Goal: Task Accomplishment & Management: Manage account settings

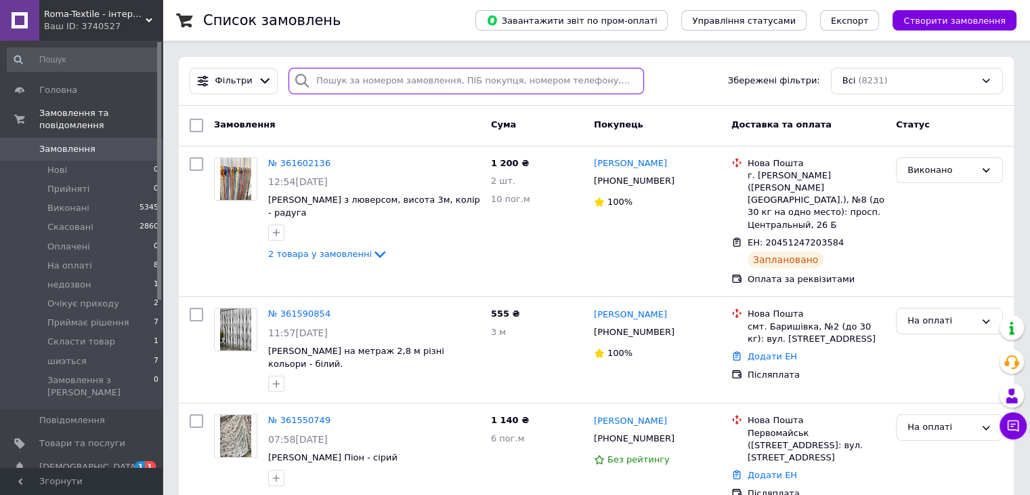
click at [361, 87] on input "search" at bounding box center [467, 81] width 356 height 26
paste input "3634581"
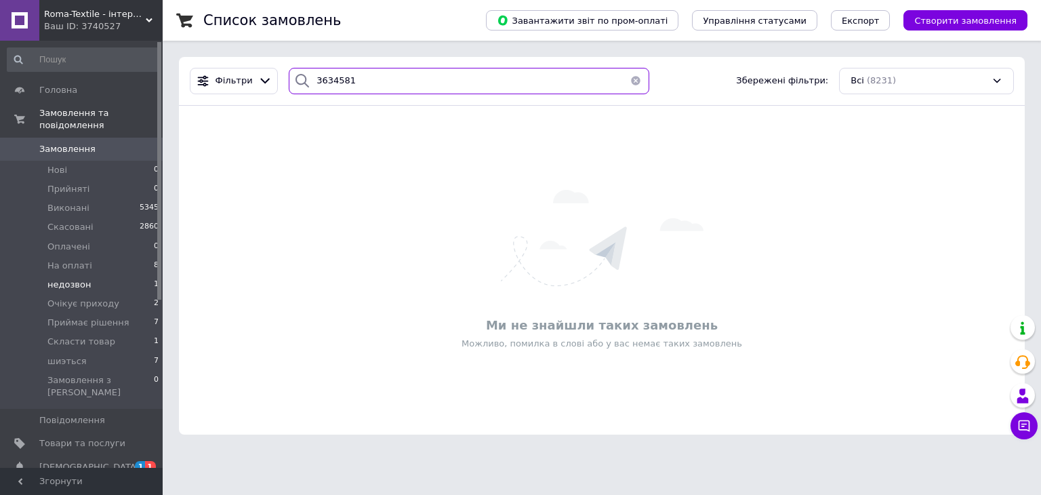
type input "3634581"
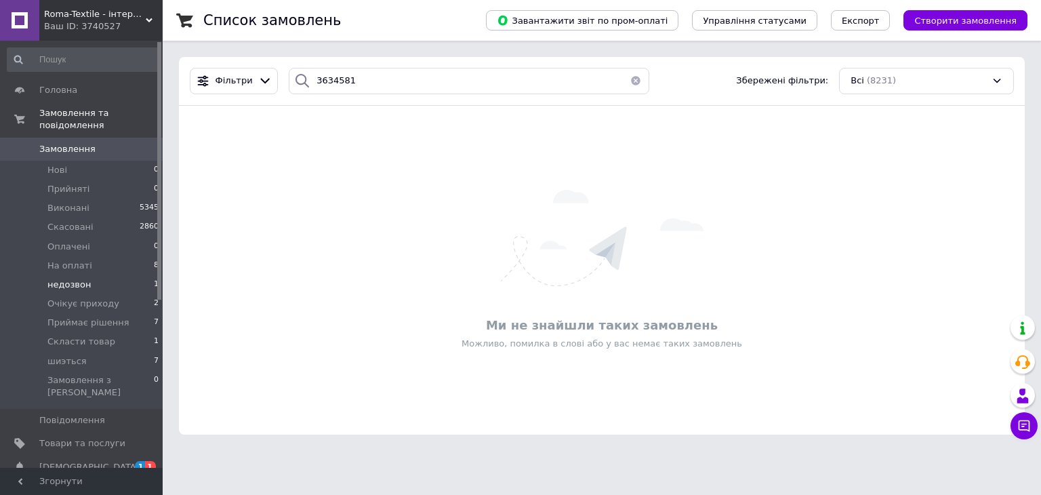
click at [113, 276] on li "недозвон 1" at bounding box center [83, 284] width 167 height 19
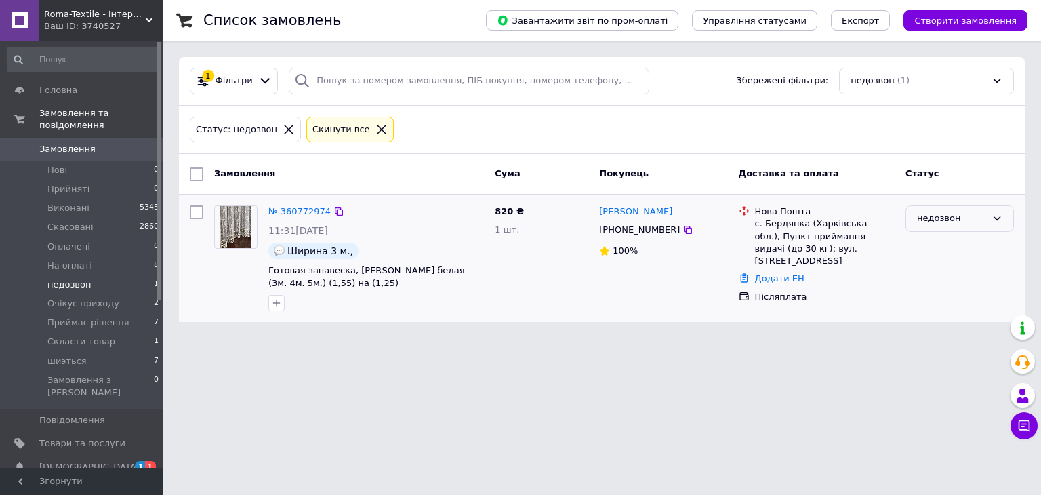
click at [951, 224] on div "недозвон" at bounding box center [951, 218] width 69 height 14
click at [939, 240] on li "На оплаті" at bounding box center [959, 235] width 107 height 25
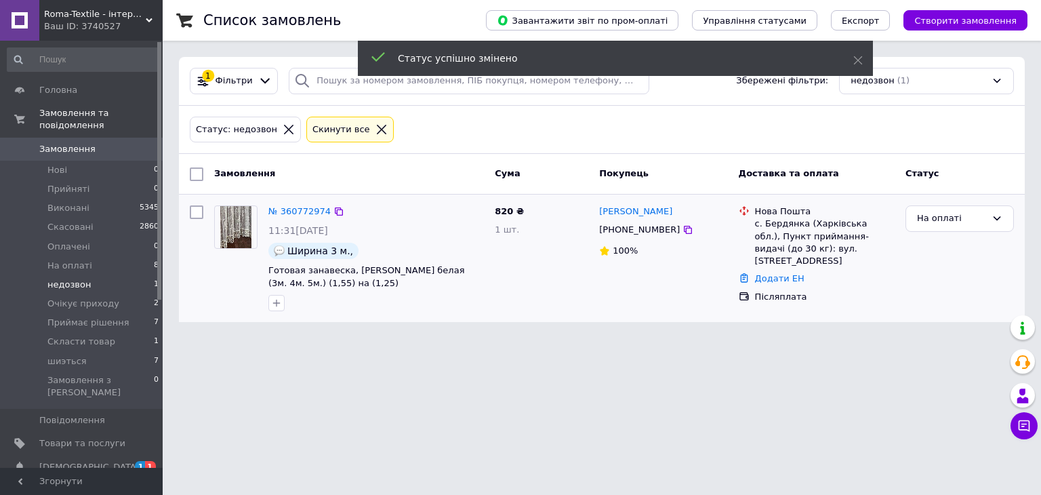
click at [83, 143] on span "Замовлення" at bounding box center [67, 149] width 56 height 12
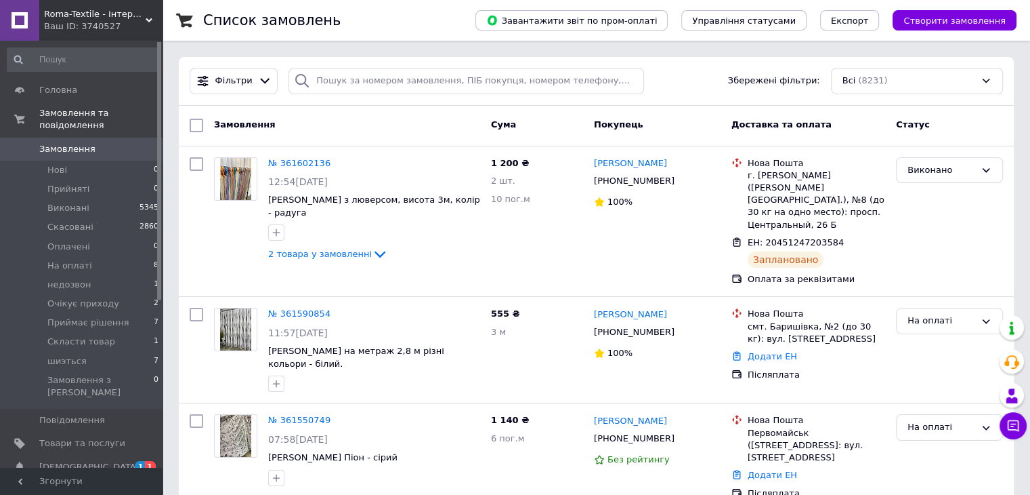
click at [114, 143] on span "Замовлення" at bounding box center [82, 149] width 86 height 12
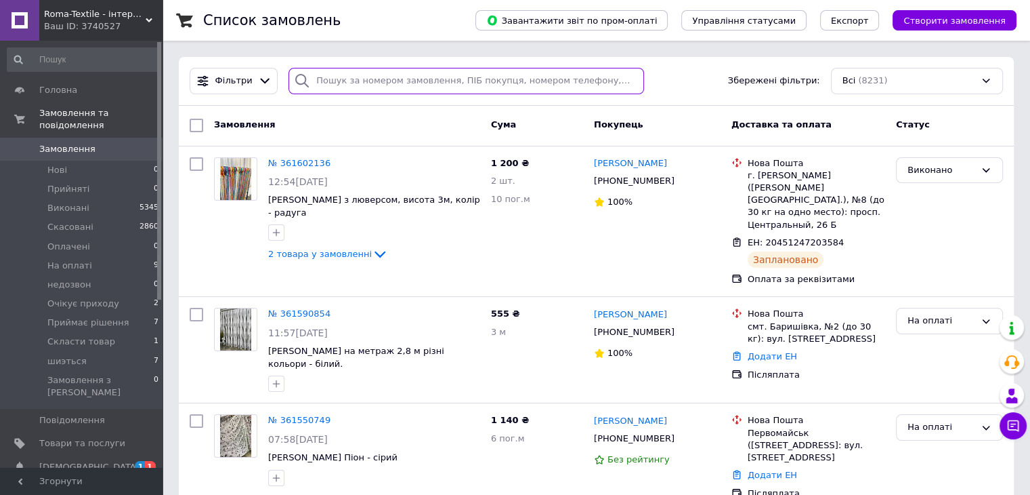
click at [474, 87] on input "search" at bounding box center [467, 81] width 356 height 26
paste input "[PHONE_NUMBER]"
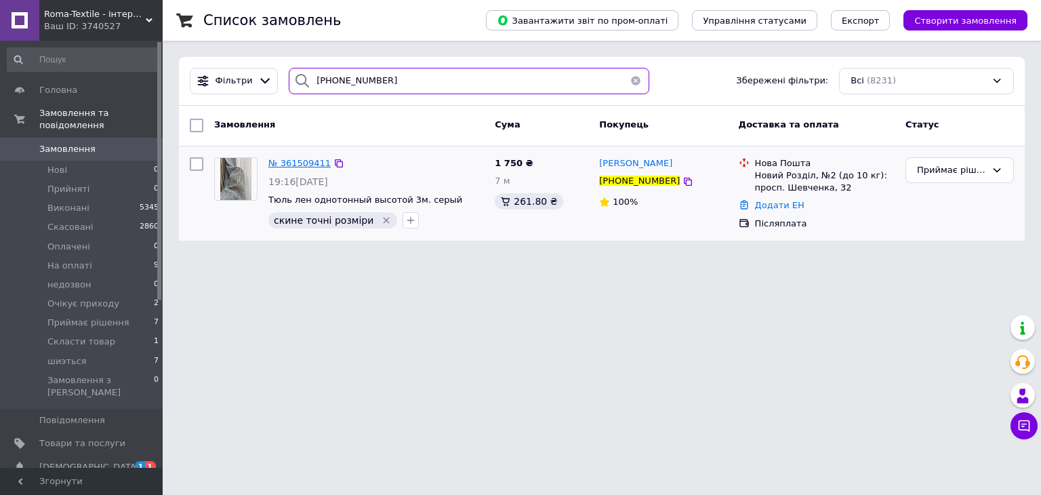
type input "[PHONE_NUMBER]"
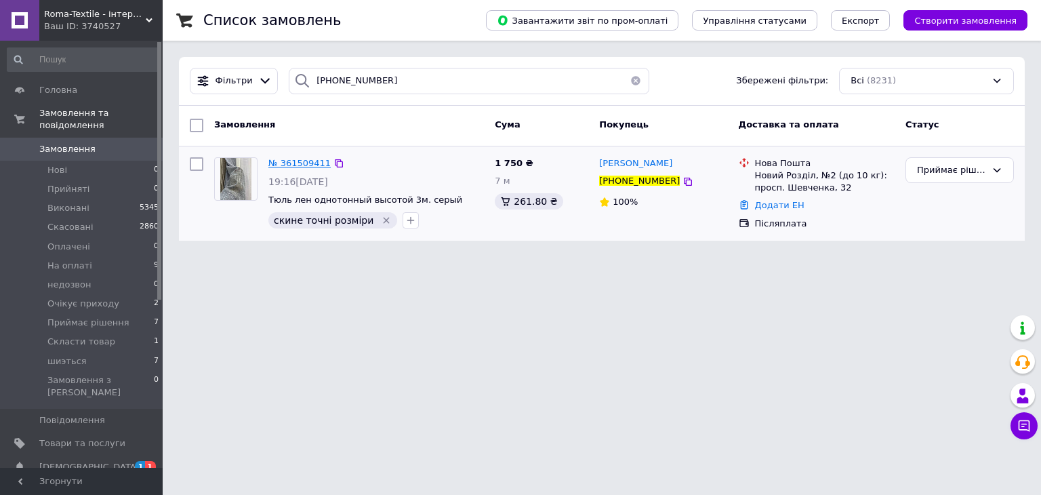
click at [299, 163] on span "№ 361509411" at bounding box center [299, 163] width 62 height 10
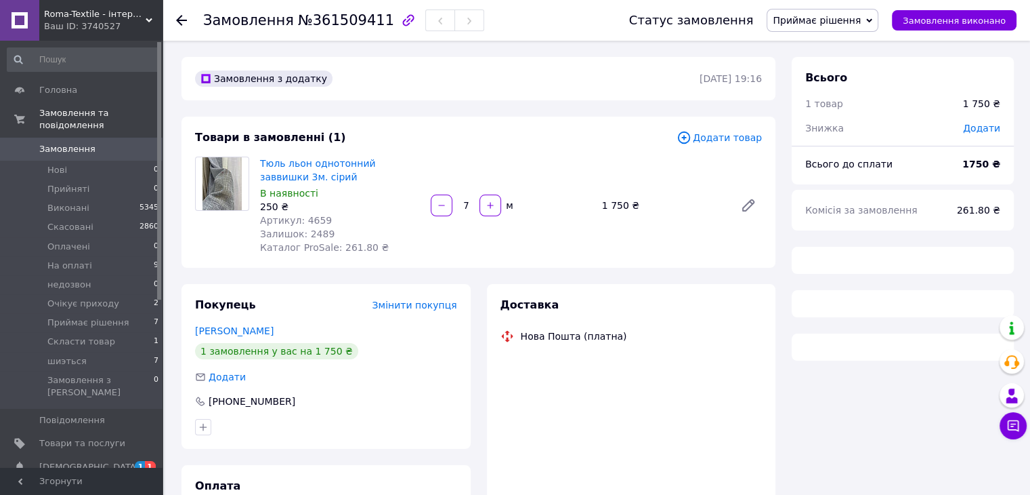
click at [861, 18] on span "Приймає рішення" at bounding box center [817, 20] width 88 height 11
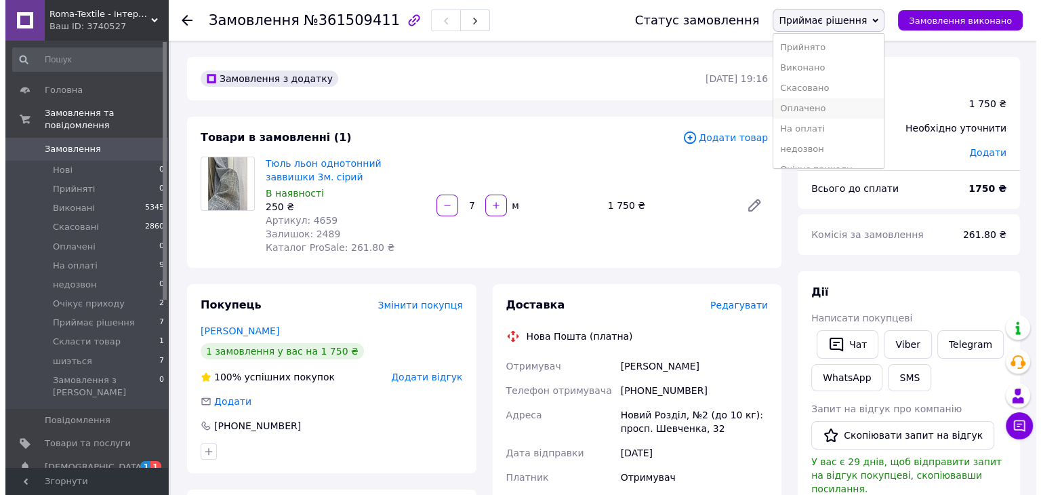
scroll to position [55, 0]
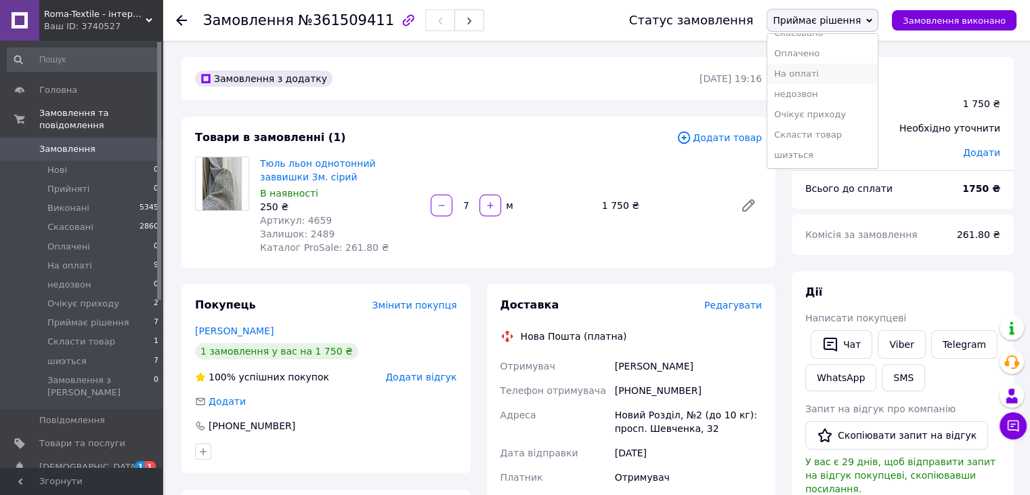
click at [831, 70] on li "На оплаті" at bounding box center [823, 74] width 110 height 20
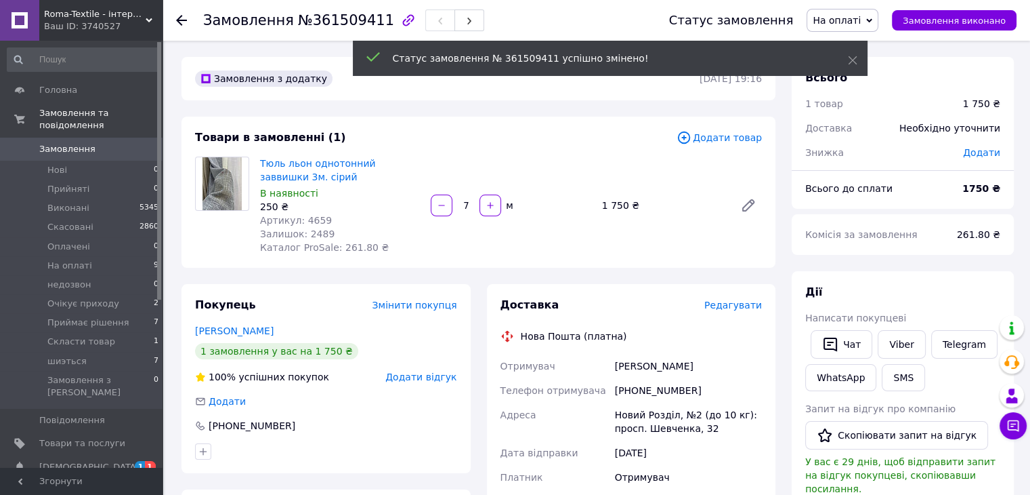
click at [125, 143] on span "0" at bounding box center [143, 149] width 37 height 12
